Goal: Download file/media

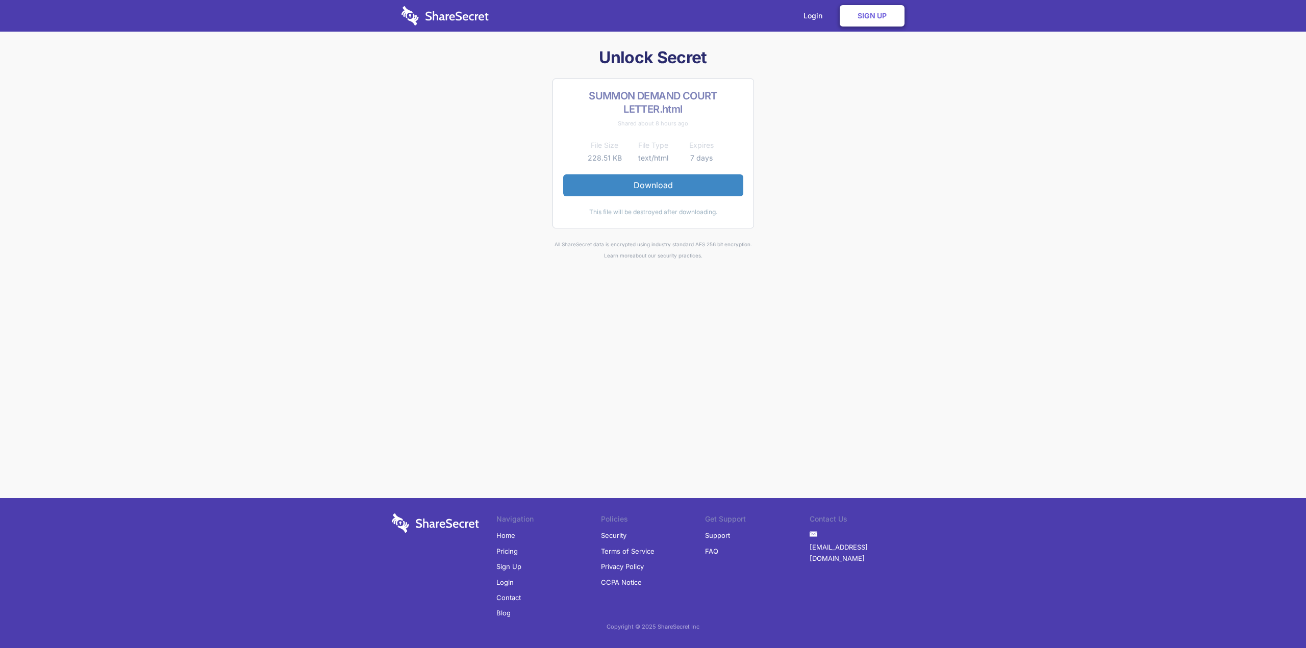
click at [440, 12] on img at bounding box center [444, 15] width 87 height 19
click at [626, 181] on link "Download" at bounding box center [653, 184] width 180 height 21
